Goal: Task Accomplishment & Management: Complete application form

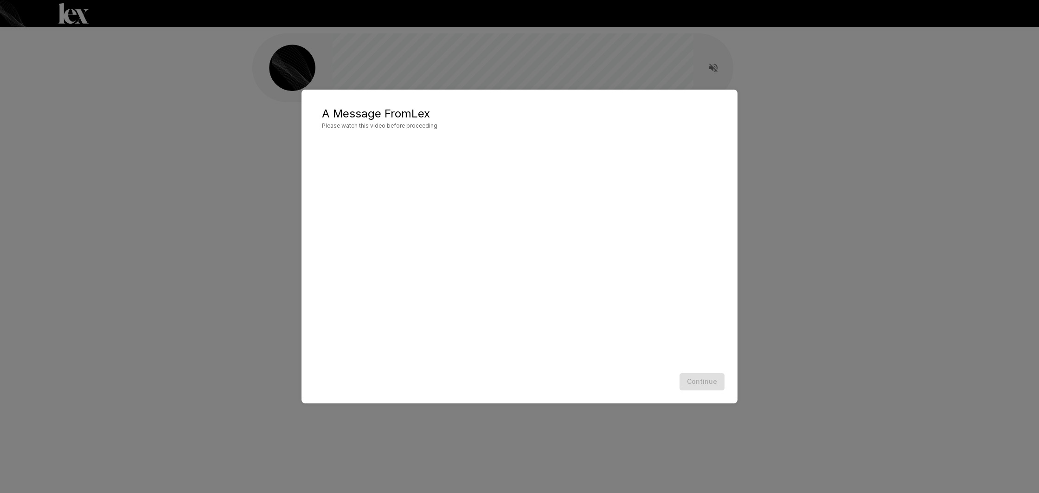
scroll to position [0, 0]
click at [699, 381] on button "Continue" at bounding box center [702, 381] width 45 height 17
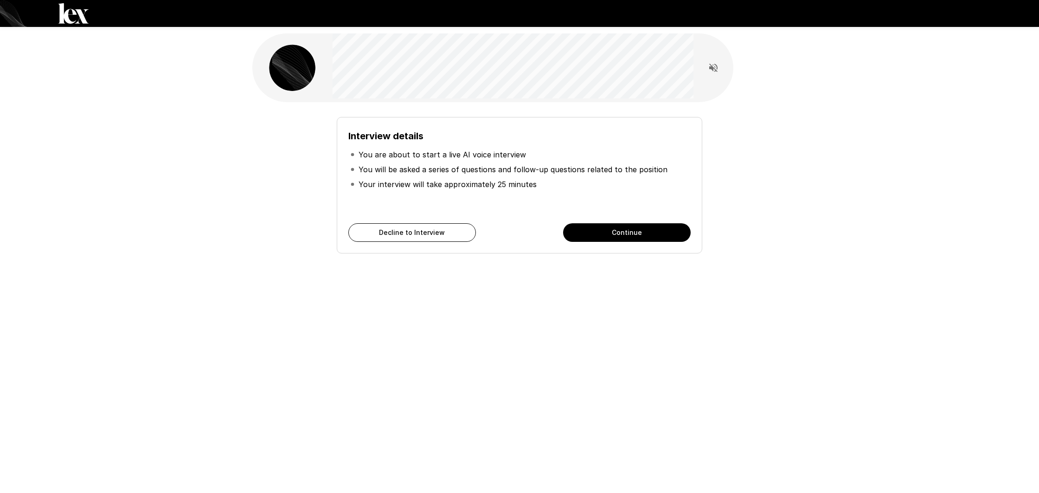
click at [614, 232] on button "Continue" at bounding box center [627, 232] width 128 height 19
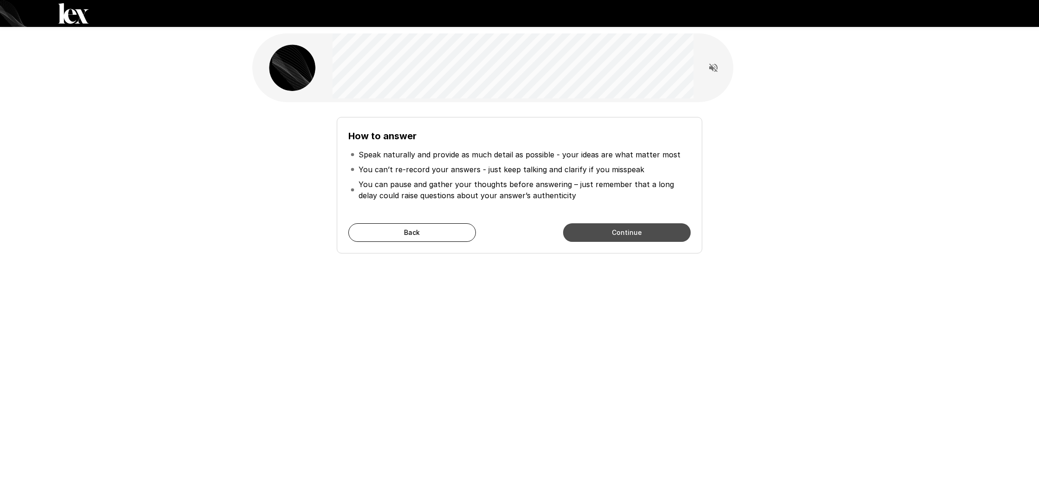
click at [614, 232] on button "Continue" at bounding box center [627, 232] width 128 height 19
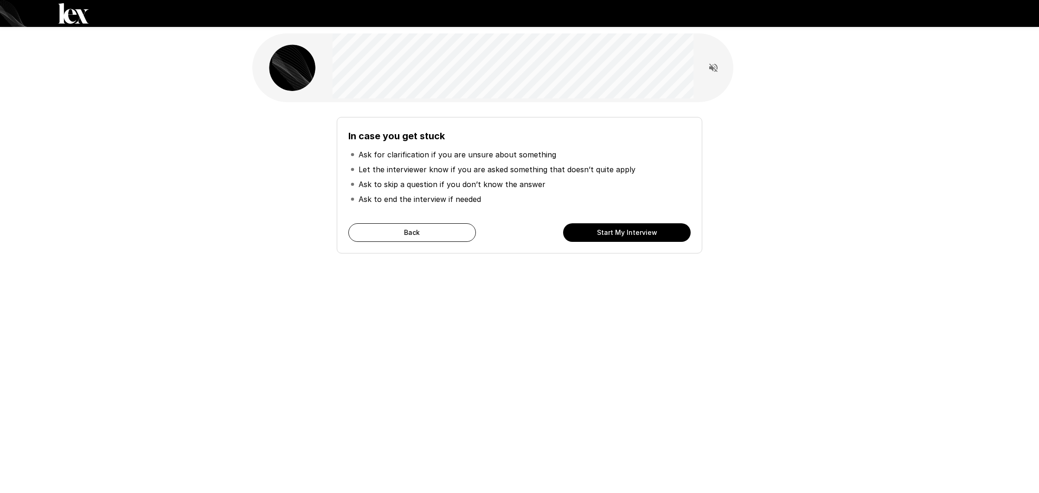
click at [611, 230] on button "Start My Interview" at bounding box center [627, 232] width 128 height 19
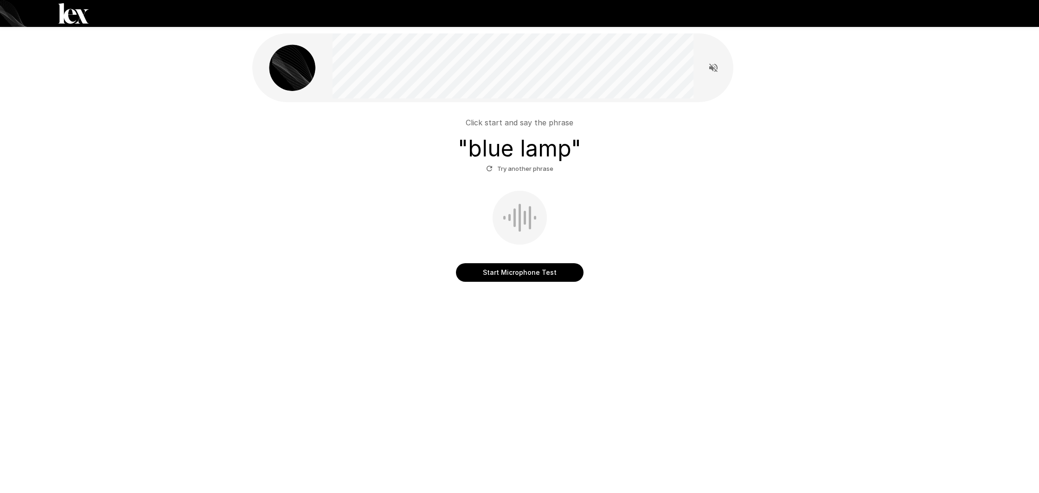
click at [499, 272] on button "Start Microphone Test" at bounding box center [520, 272] width 128 height 19
click at [515, 274] on button "Stop & Submit" at bounding box center [520, 272] width 128 height 19
click at [521, 268] on button "Start Microphone Test" at bounding box center [520, 272] width 128 height 19
click at [527, 267] on button "Stop & Submit" at bounding box center [520, 272] width 128 height 19
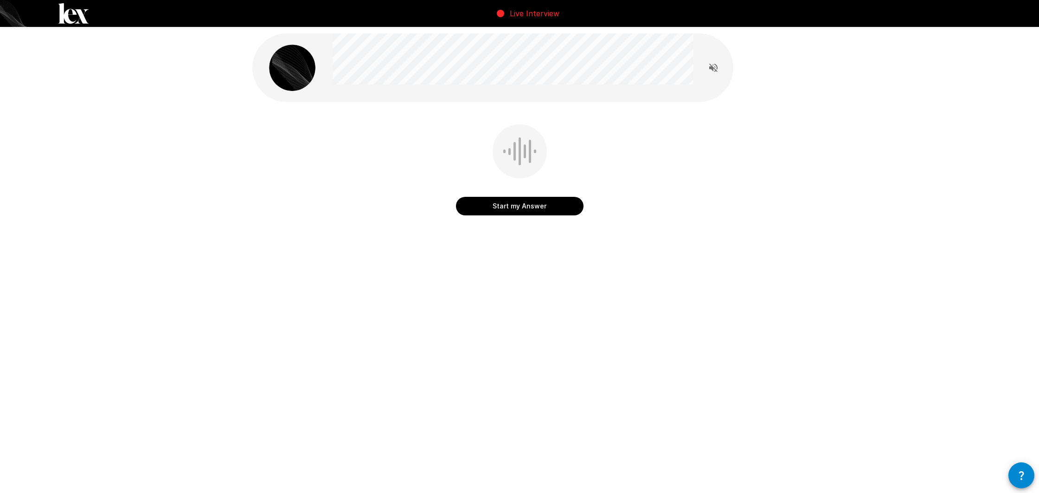
click at [516, 206] on button "Start my Answer" at bounding box center [520, 206] width 128 height 19
click at [510, 204] on button "Stop & Submit" at bounding box center [520, 206] width 128 height 19
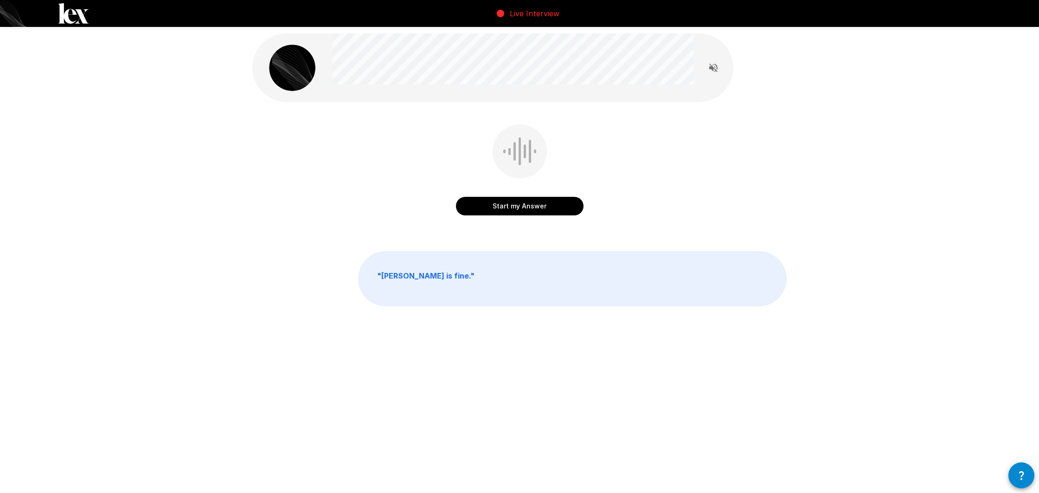
click at [517, 208] on button "Start my Answer" at bounding box center [520, 206] width 128 height 19
click at [504, 206] on button "Stop & Submit" at bounding box center [520, 206] width 128 height 19
click at [515, 206] on button "Start my Answer" at bounding box center [520, 206] width 128 height 19
click at [500, 204] on button "Stop & Submit" at bounding box center [520, 206] width 128 height 19
click at [512, 210] on button "Start my Answer" at bounding box center [520, 206] width 128 height 19
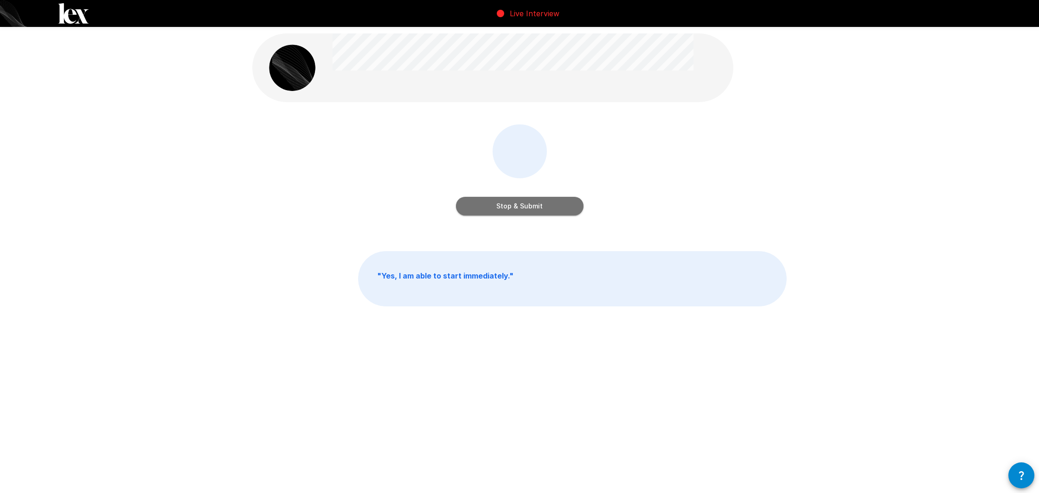
click at [516, 202] on button "Stop & Submit" at bounding box center [520, 206] width 128 height 19
click at [531, 206] on button "Start my Answer" at bounding box center [520, 206] width 128 height 19
click at [524, 208] on button "Stop & Submit" at bounding box center [520, 206] width 128 height 19
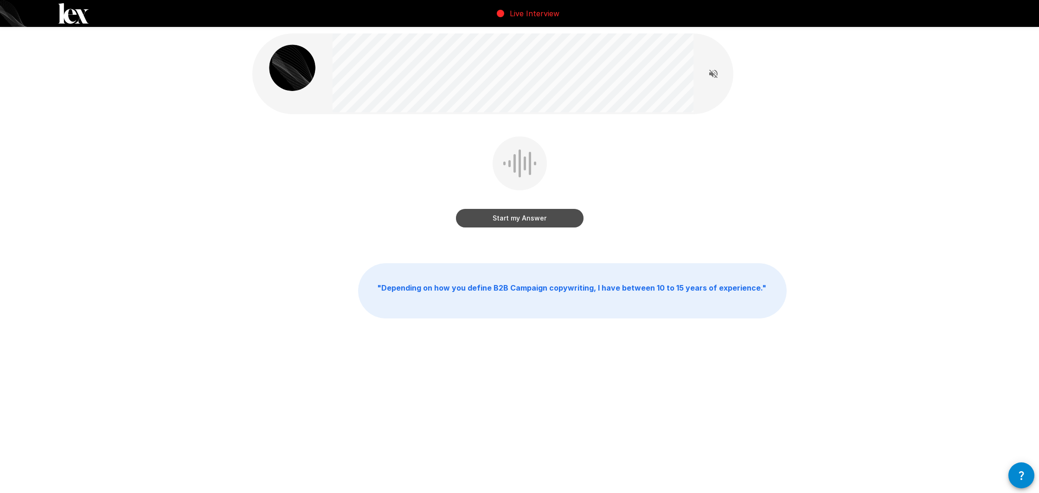
click at [522, 218] on button "Start my Answer" at bounding box center [520, 218] width 128 height 19
click at [510, 220] on button "Stop & Submit" at bounding box center [520, 218] width 128 height 19
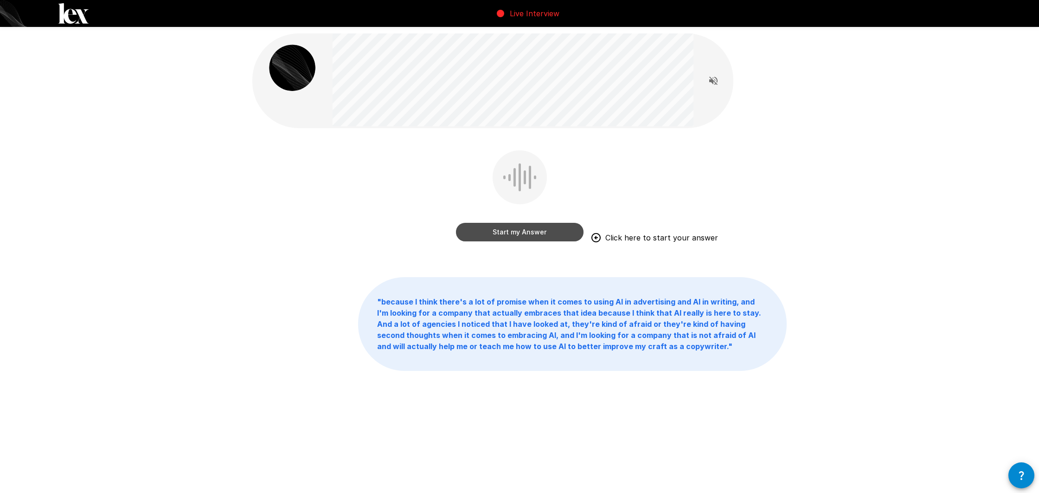
click at [511, 230] on button "Start my Answer" at bounding box center [520, 232] width 128 height 19
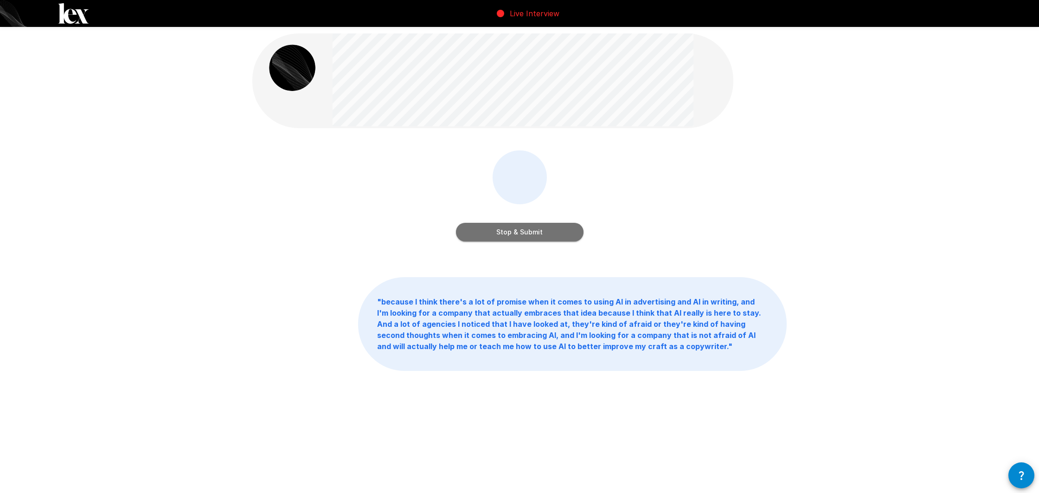
click at [511, 230] on button "Stop & Submit" at bounding box center [520, 232] width 128 height 19
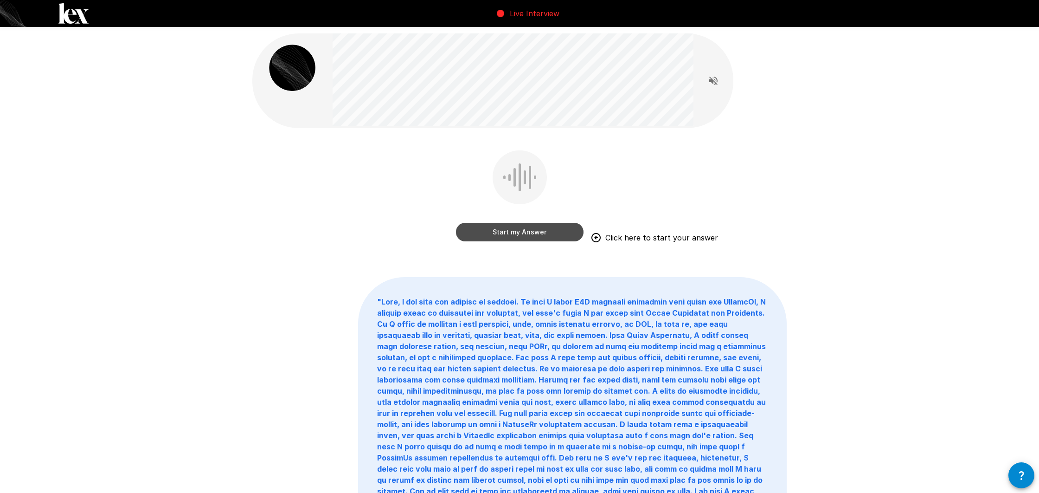
click at [511, 230] on button "Start my Answer" at bounding box center [520, 232] width 128 height 19
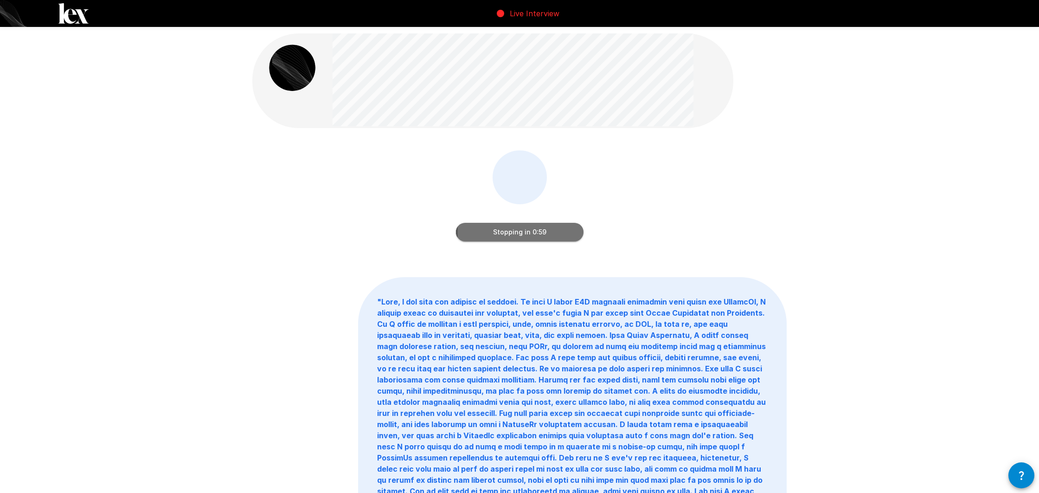
click at [515, 230] on button "Stopping in 0:59" at bounding box center [520, 232] width 128 height 19
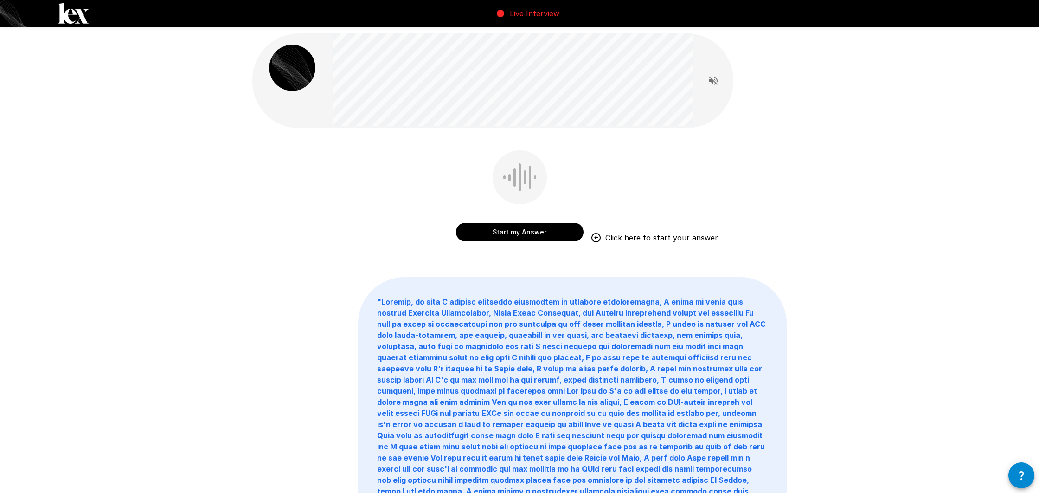
click at [497, 232] on button "Start my Answer" at bounding box center [520, 232] width 128 height 19
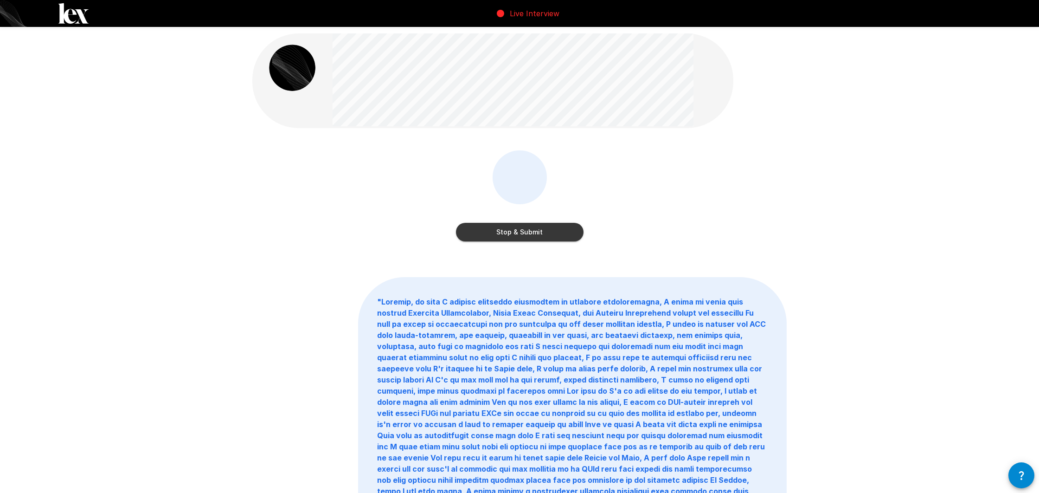
click at [503, 228] on button "Stop & Submit" at bounding box center [520, 232] width 128 height 19
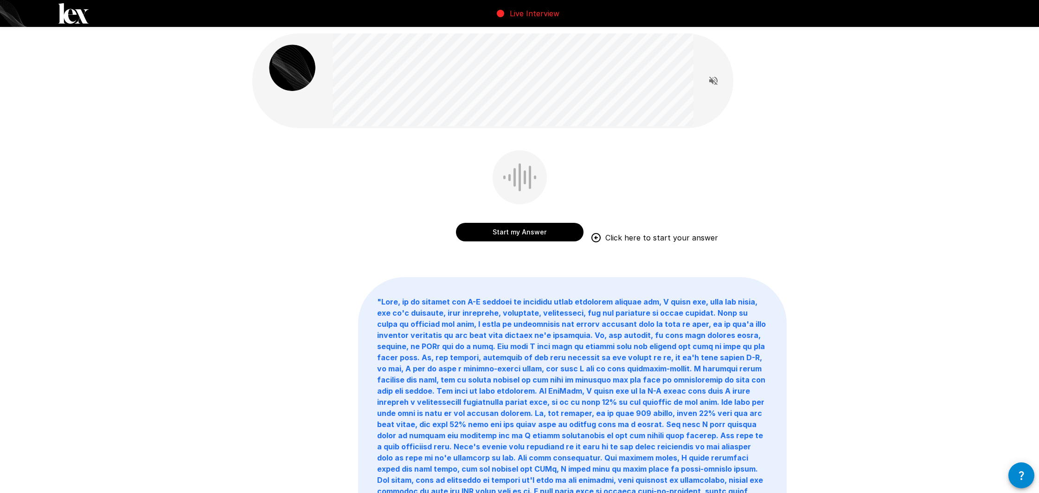
click at [518, 232] on button "Start my Answer" at bounding box center [520, 232] width 128 height 19
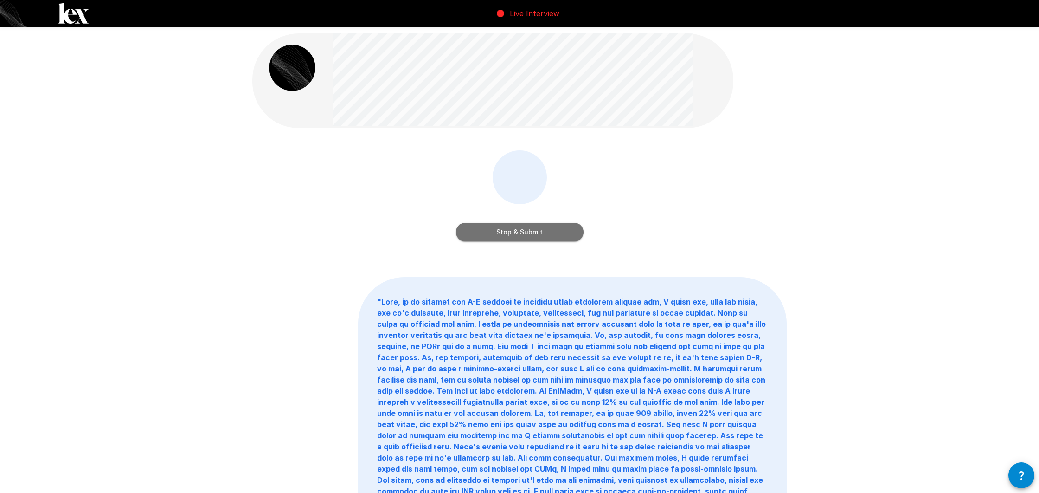
click at [518, 232] on button "Stop & Submit" at bounding box center [520, 232] width 128 height 19
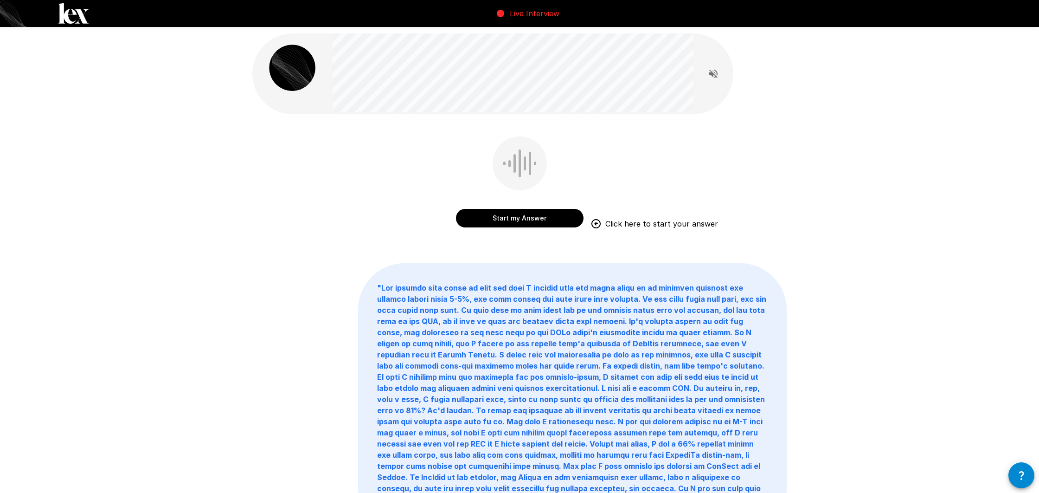
scroll to position [0, 0]
click at [507, 219] on button "Start my Answer" at bounding box center [520, 217] width 128 height 19
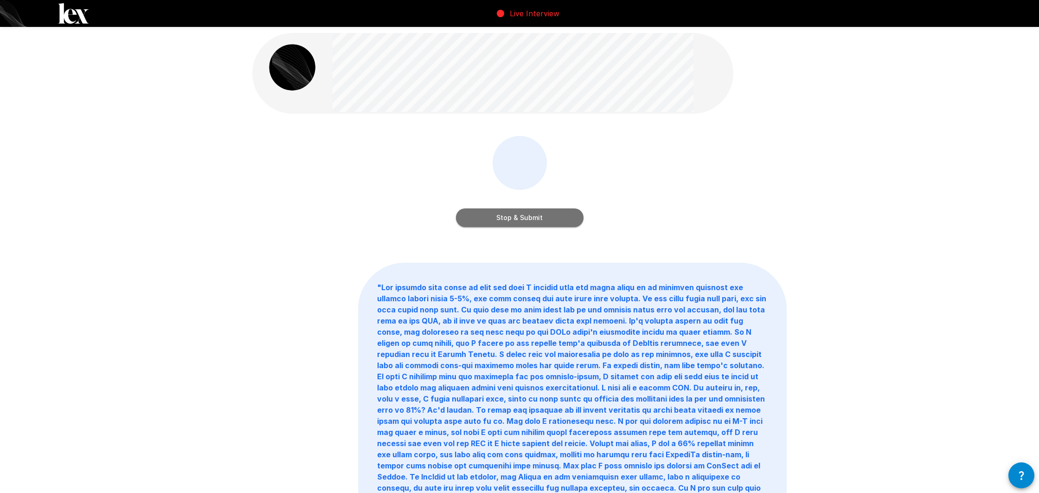
click at [491, 214] on button "Stop & Submit" at bounding box center [520, 217] width 128 height 19
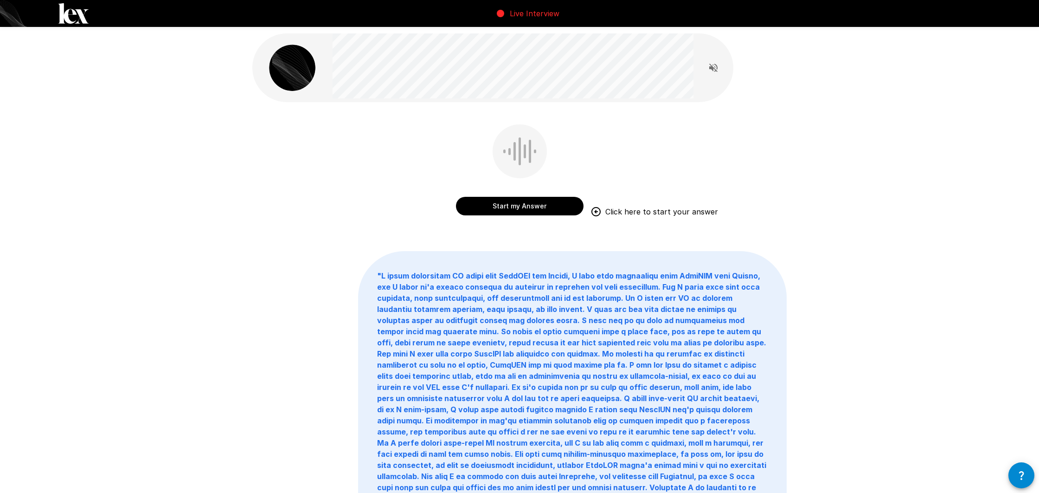
click at [505, 210] on button "Start my Answer" at bounding box center [520, 206] width 128 height 19
click at [493, 210] on button "Stop & Submit" at bounding box center [520, 206] width 128 height 19
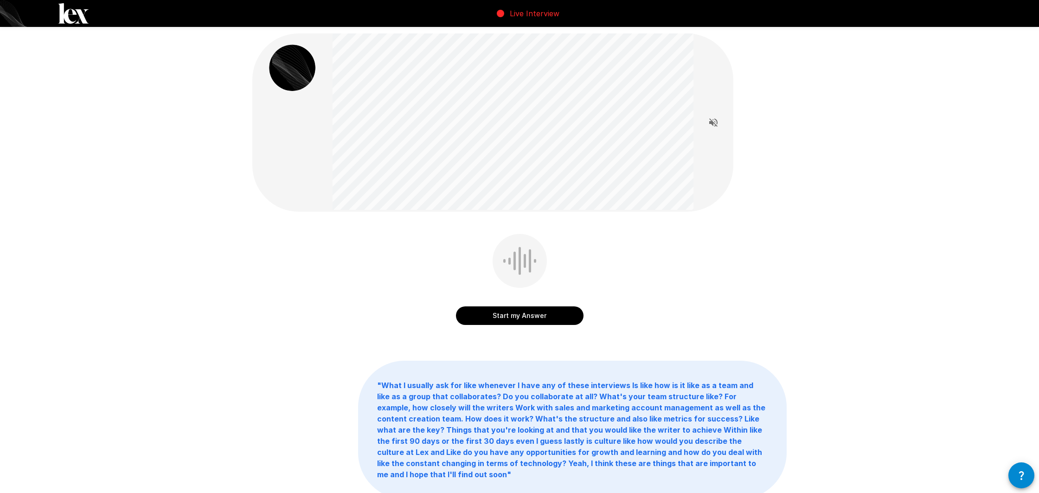
click at [525, 317] on button "Start my Answer" at bounding box center [520, 315] width 128 height 19
click at [534, 320] on button "Stop & Submit" at bounding box center [520, 315] width 128 height 19
